Goal: Task Accomplishment & Management: Manage account settings

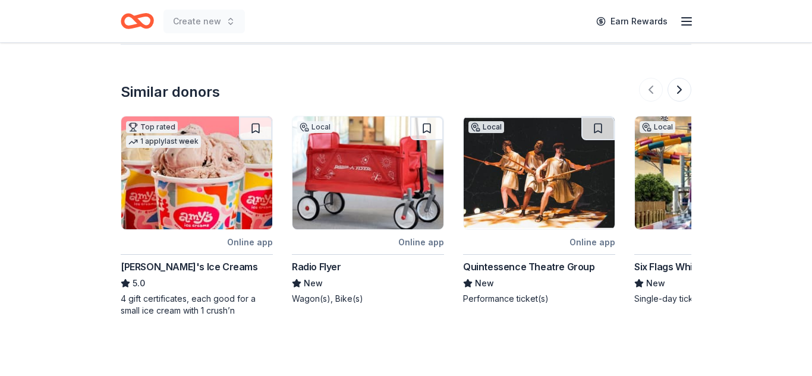
scroll to position [1078, 0]
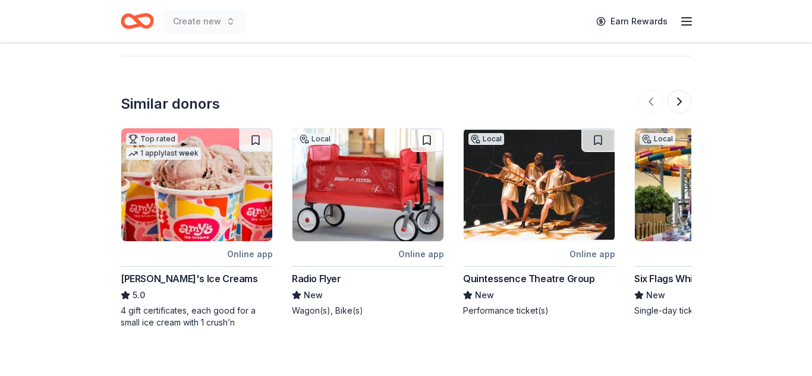
click at [367, 183] on img at bounding box center [367, 184] width 151 height 113
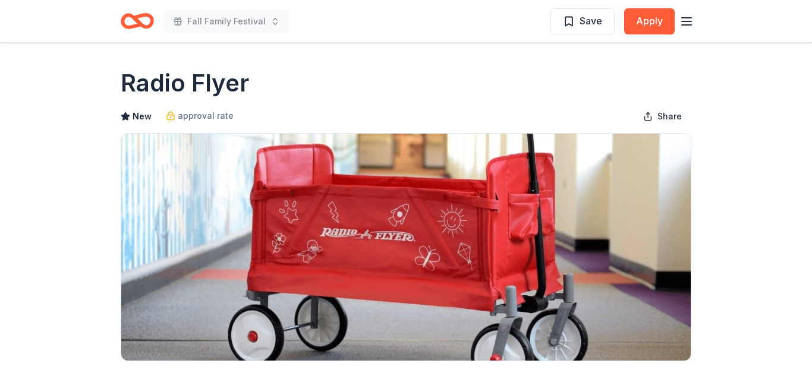
click at [690, 21] on line "button" at bounding box center [687, 21] width 10 height 0
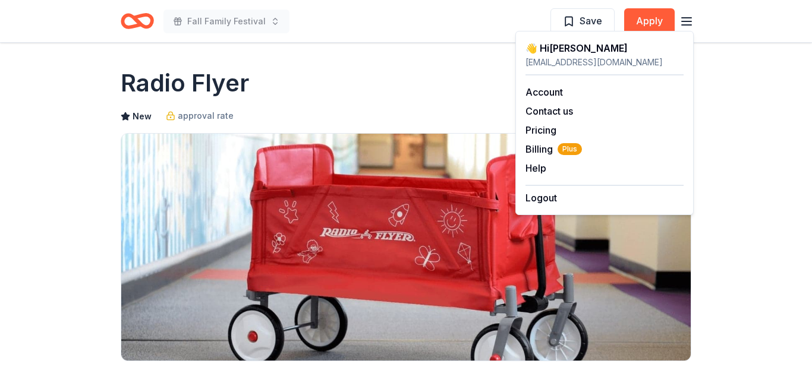
click at [454, 69] on div "Radio Flyer" at bounding box center [406, 83] width 571 height 33
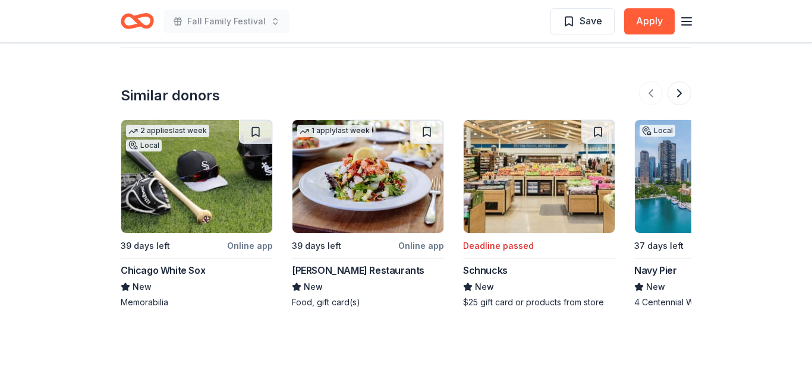
scroll to position [1394, 0]
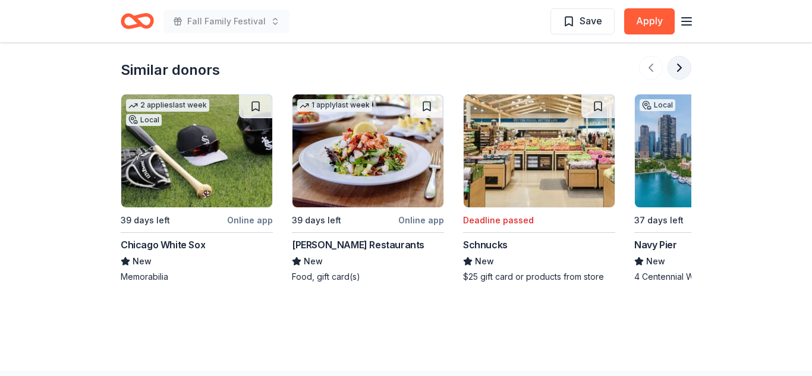
click at [678, 68] on button at bounding box center [680, 68] width 24 height 24
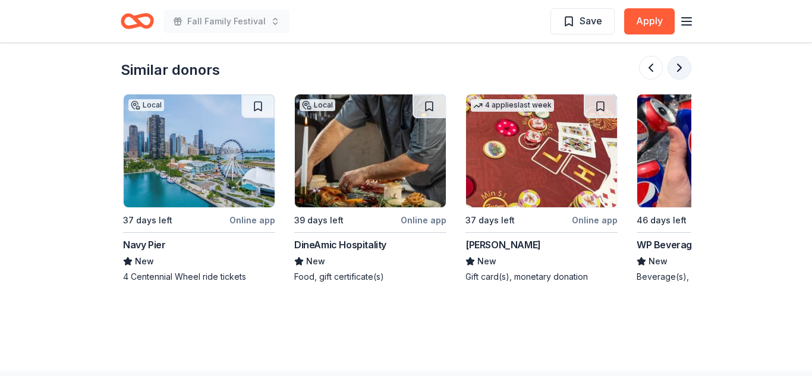
scroll to position [0, 514]
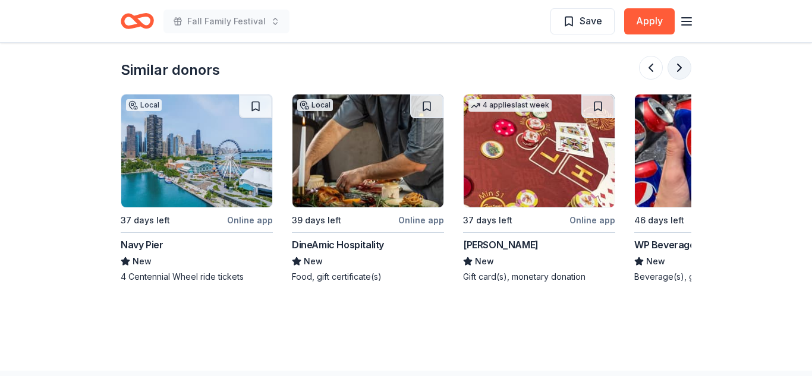
click at [678, 68] on button at bounding box center [680, 68] width 24 height 24
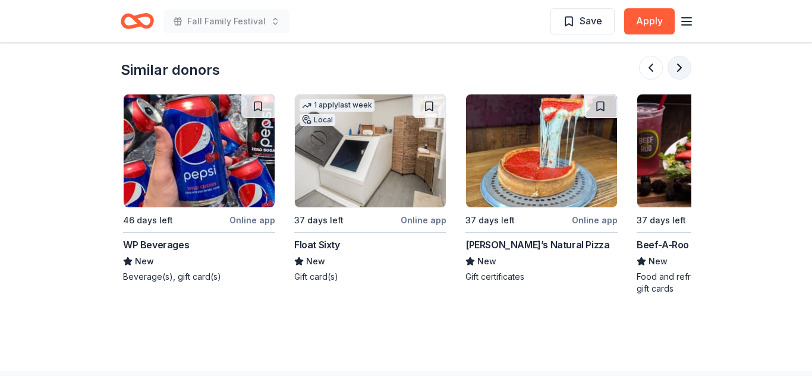
scroll to position [0, 1027]
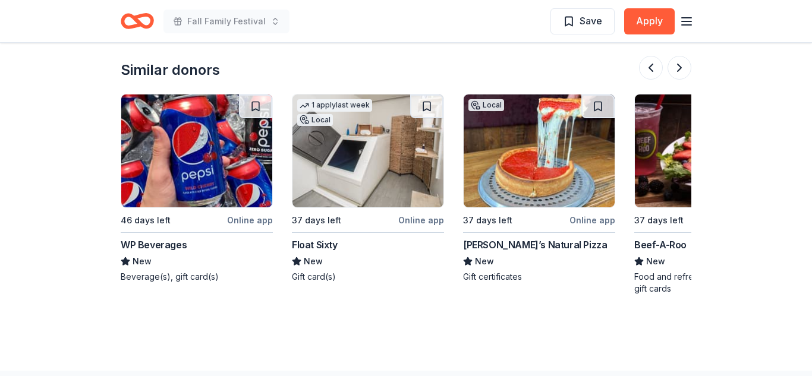
click at [198, 160] on img at bounding box center [196, 151] width 151 height 113
click at [681, 72] on button at bounding box center [680, 68] width 24 height 24
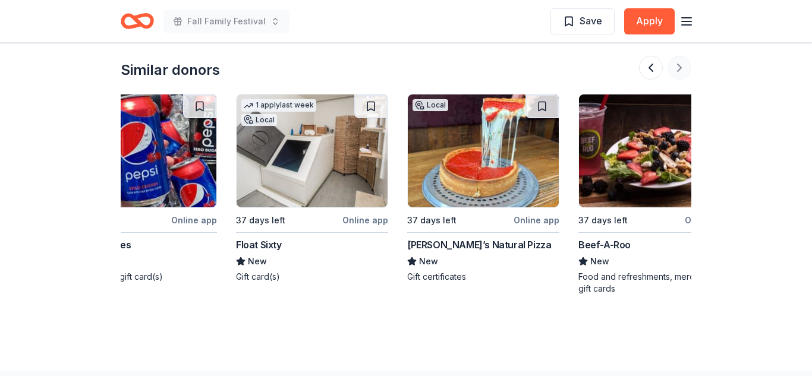
scroll to position [0, 1122]
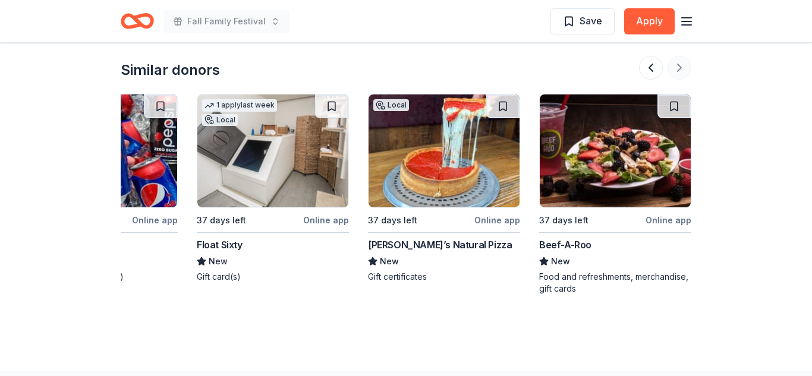
click at [681, 72] on div at bounding box center [665, 68] width 52 height 24
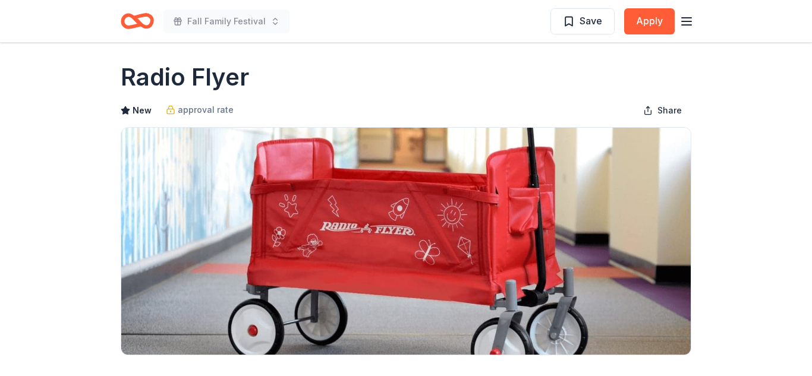
scroll to position [0, 0]
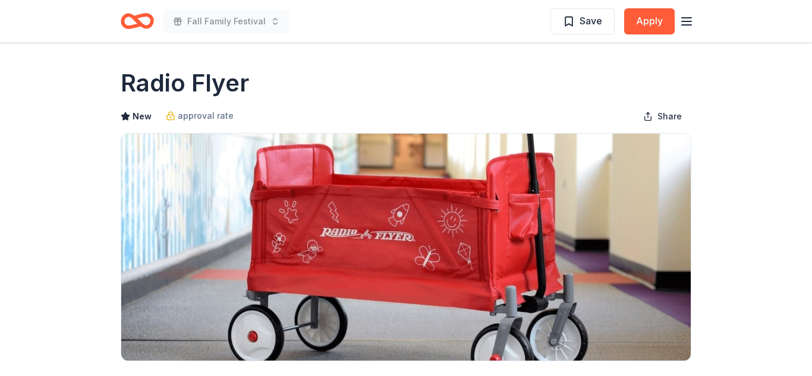
click at [685, 20] on icon "button" at bounding box center [686, 21] width 14 height 14
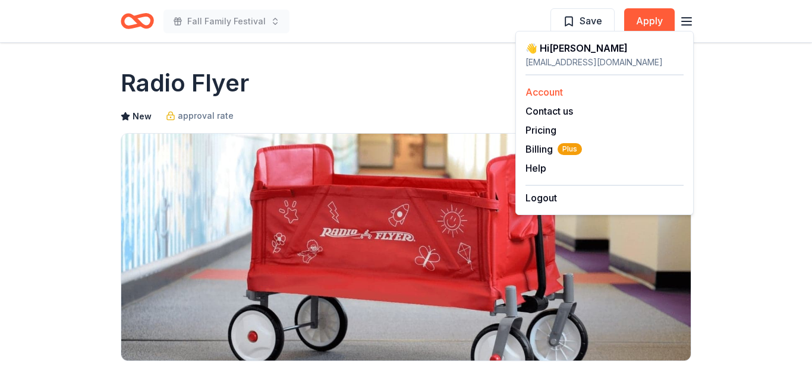
click at [547, 90] on link "Account" at bounding box center [543, 92] width 37 height 12
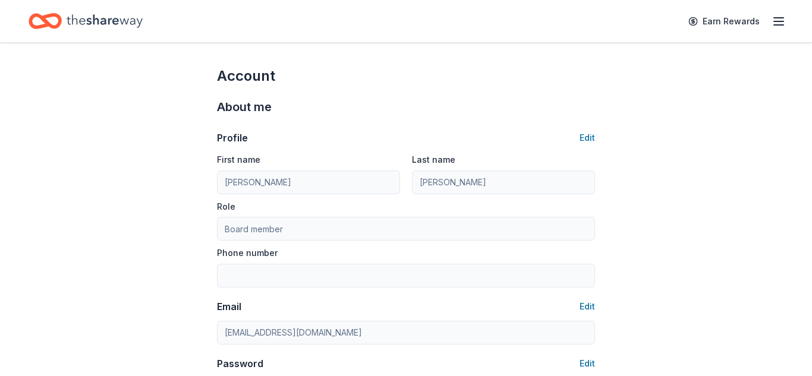
click at [108, 21] on icon "Home" at bounding box center [105, 20] width 76 height 13
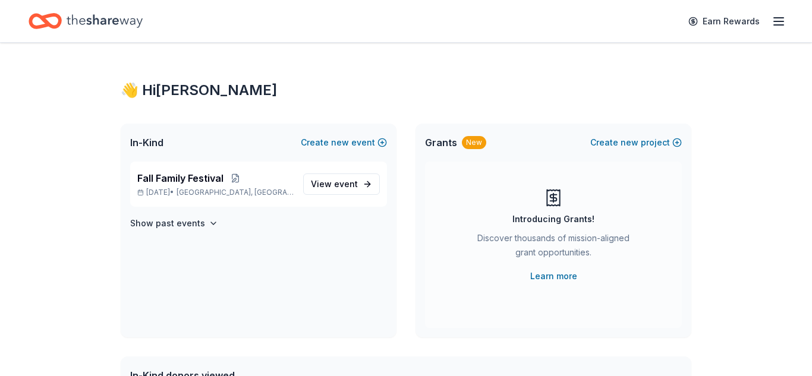
click at [779, 18] on line "button" at bounding box center [779, 18] width 10 height 0
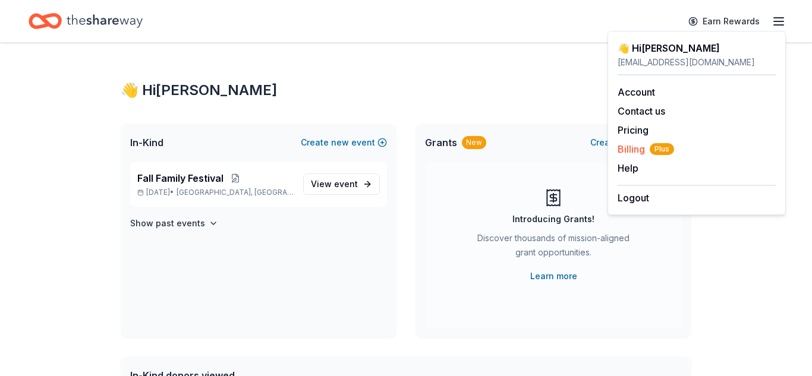
click at [630, 149] on span "Billing Plus" at bounding box center [646, 149] width 56 height 14
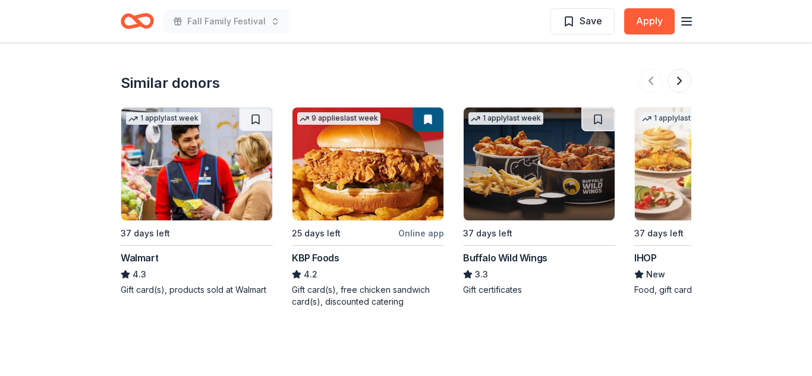
scroll to position [1264, 0]
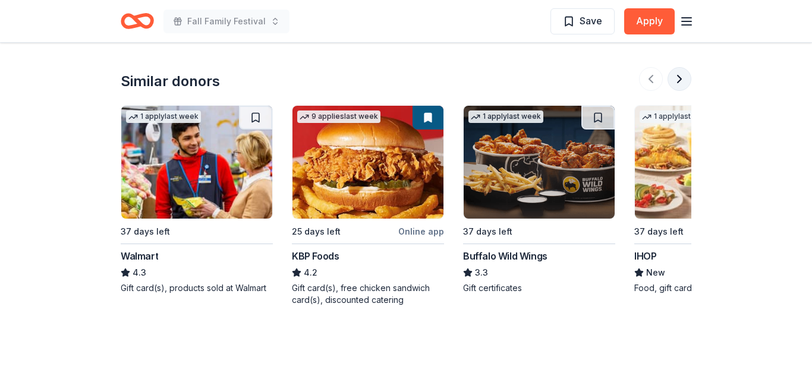
click at [676, 67] on button at bounding box center [680, 79] width 24 height 24
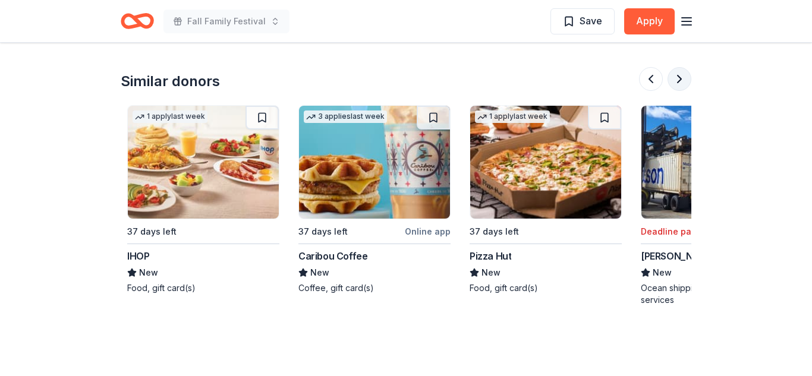
scroll to position [0, 514]
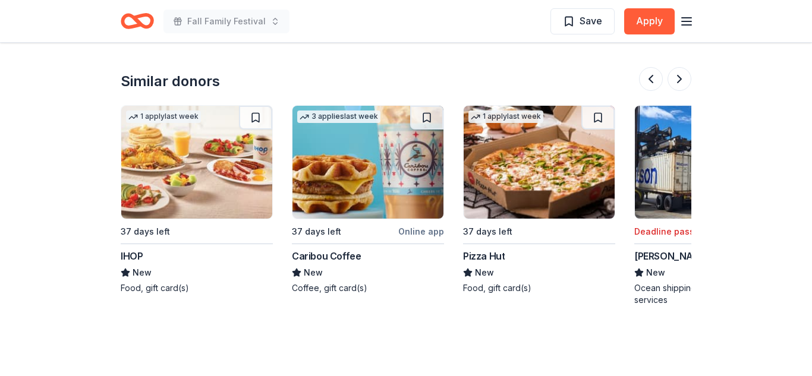
click at [199, 158] on img at bounding box center [196, 162] width 151 height 113
click at [682, 68] on button at bounding box center [680, 79] width 24 height 24
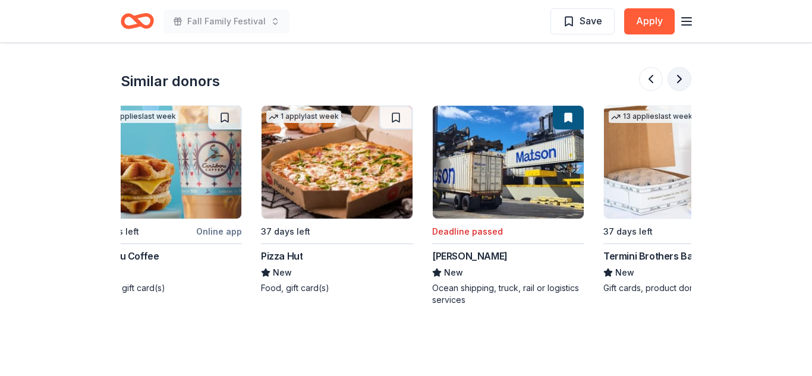
scroll to position [0, 780]
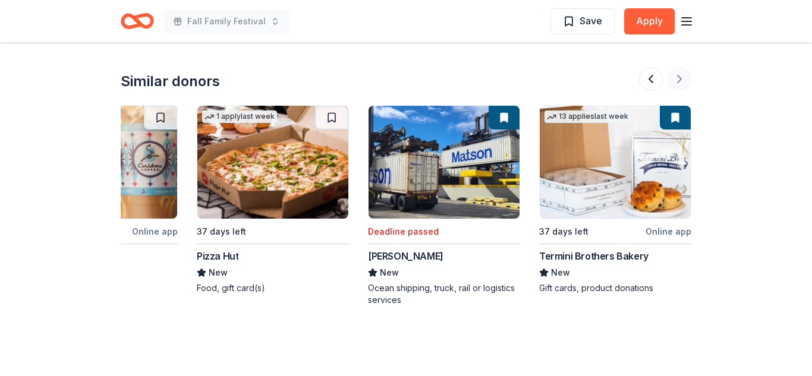
click at [682, 68] on div at bounding box center [665, 79] width 52 height 24
click at [682, 67] on div at bounding box center [665, 79] width 52 height 24
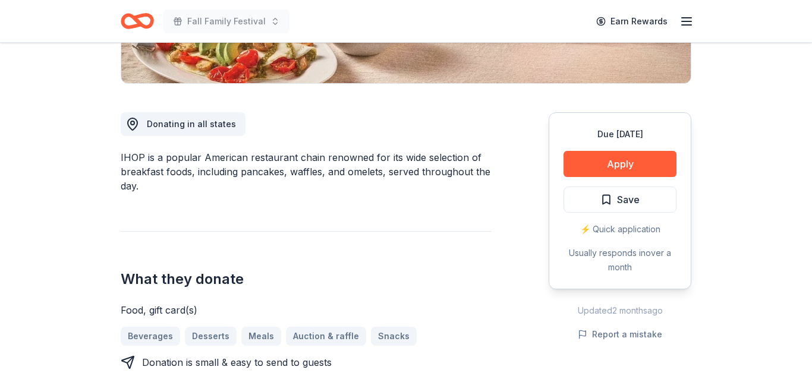
scroll to position [275, 0]
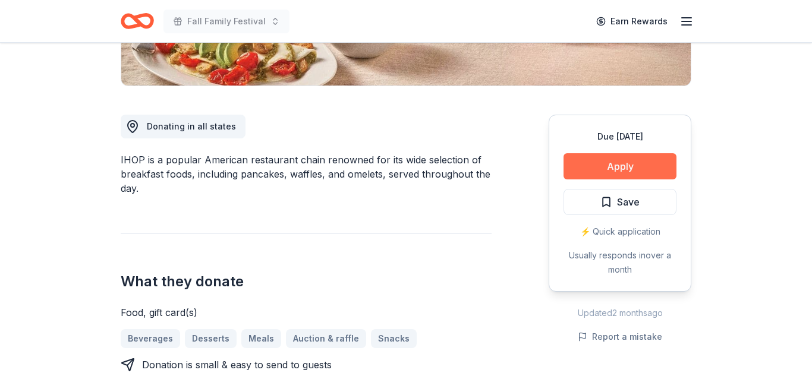
click at [606, 166] on button "Apply" at bounding box center [619, 166] width 113 height 26
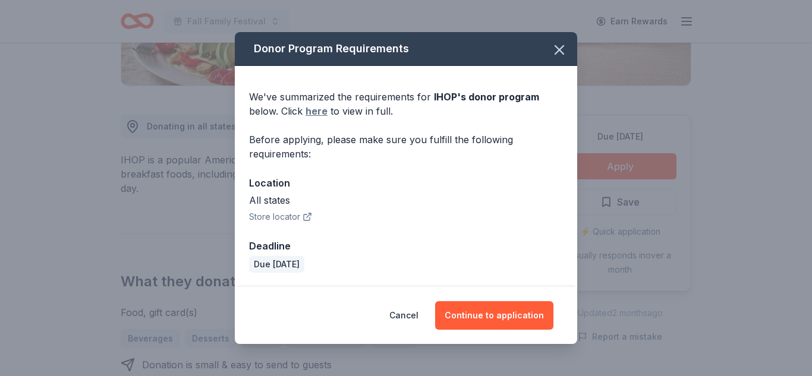
click at [317, 114] on link "here" at bounding box center [317, 111] width 22 height 14
click at [561, 52] on icon "button" at bounding box center [559, 50] width 8 height 8
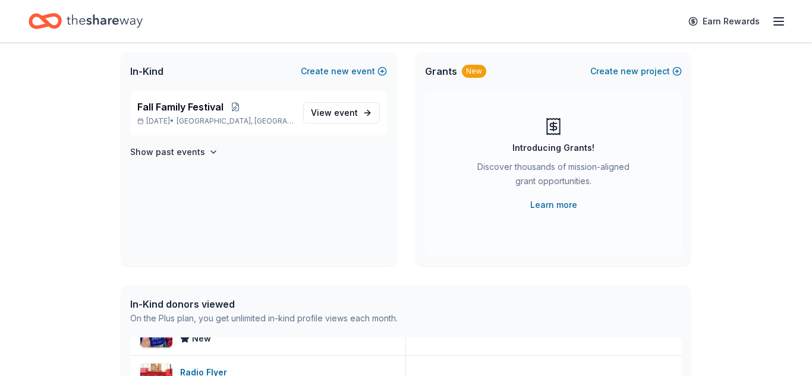
scroll to position [45, 0]
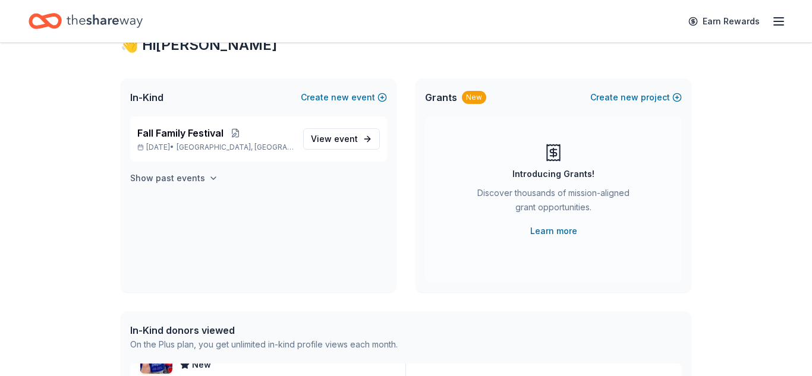
click at [202, 182] on button "Show past events" at bounding box center [174, 178] width 88 height 14
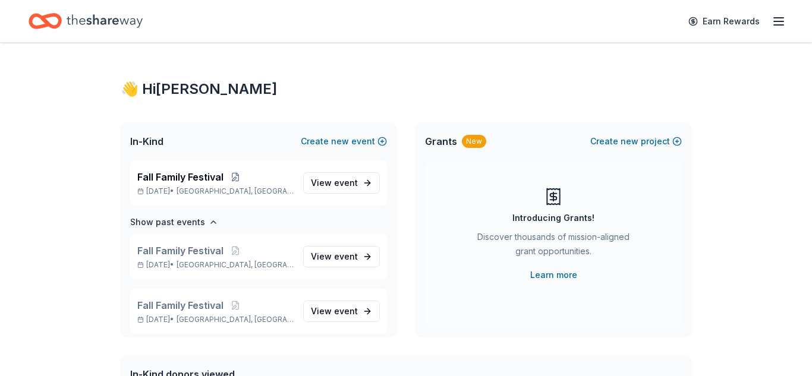
scroll to position [0, 0]
click at [780, 23] on icon "button" at bounding box center [779, 21] width 14 height 14
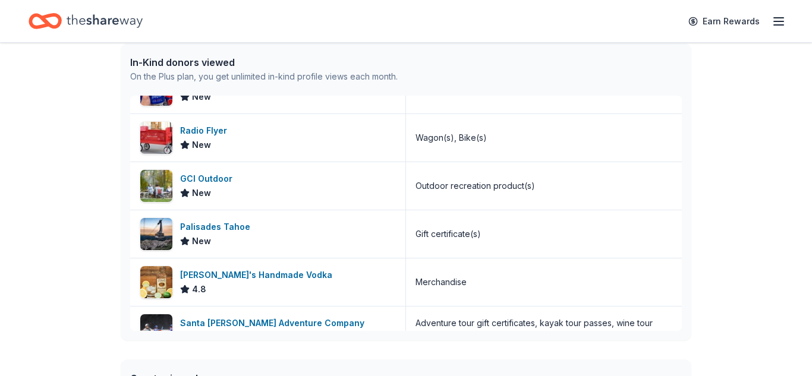
scroll to position [307, 0]
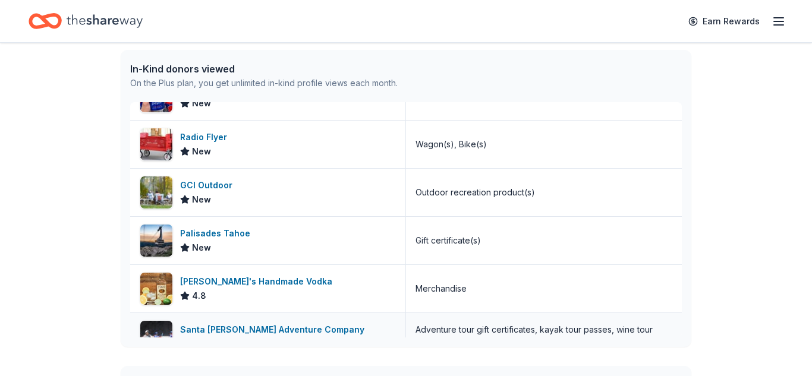
click at [509, 325] on div "Adventure tour gift certificates, kayak tour passes, wine tour passes, and outd…" at bounding box center [543, 337] width 257 height 29
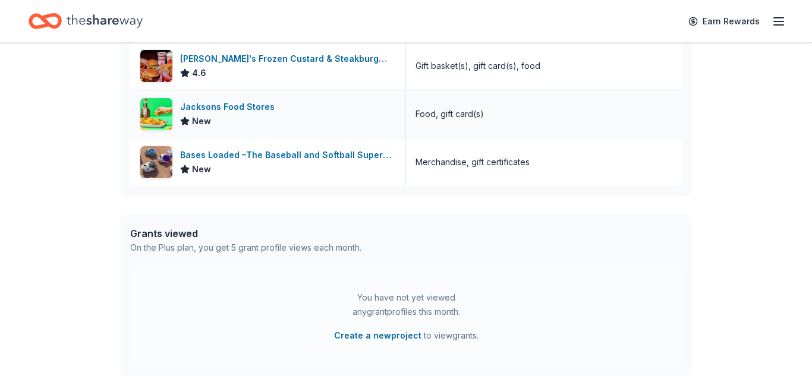
scroll to position [462, 0]
